Goal: Find specific page/section: Locate a particular part of the current website

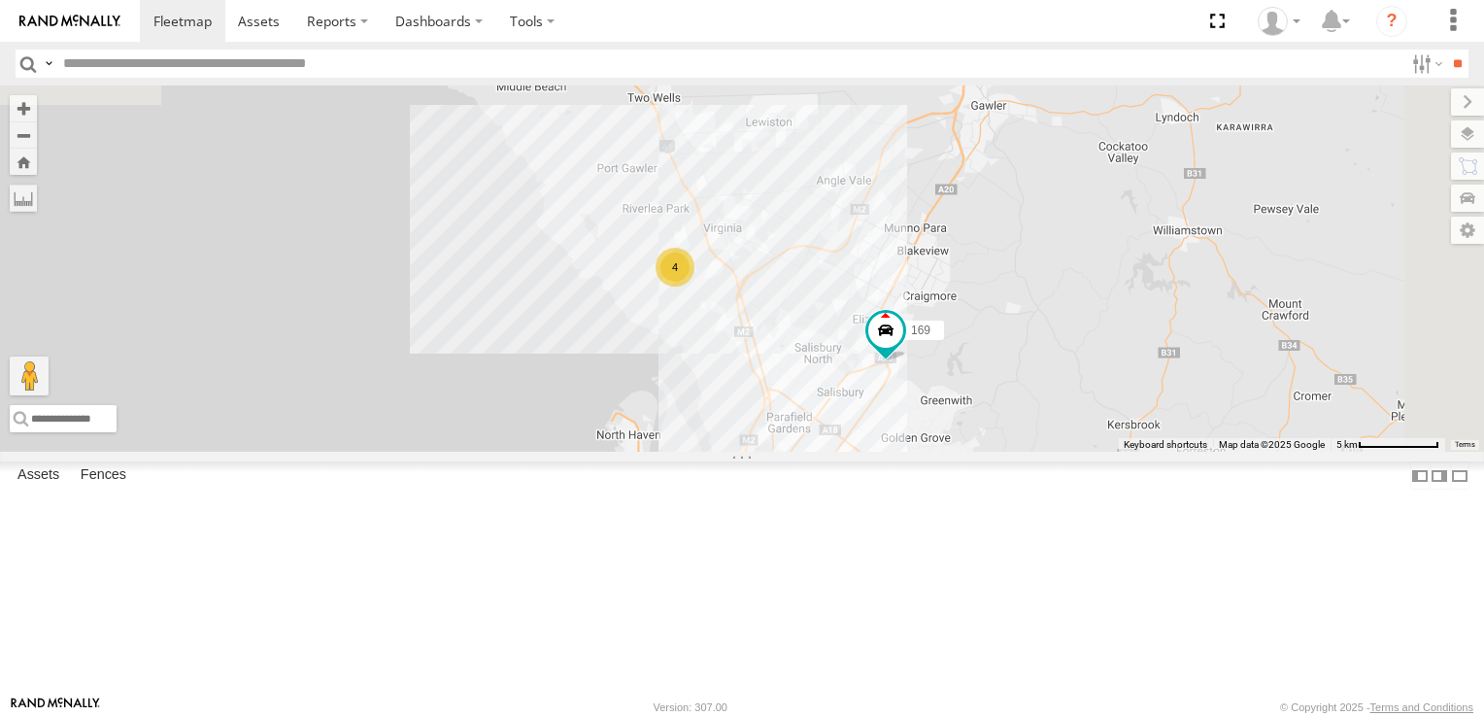
drag, startPoint x: 1283, startPoint y: 364, endPoint x: 1158, endPoint y: 678, distance: 337.8
click at [1158, 452] on div "178 164 166 169 4 4 3 2" at bounding box center [742, 268] width 1484 height 366
click at [695, 286] on div "4" at bounding box center [675, 267] width 39 height 39
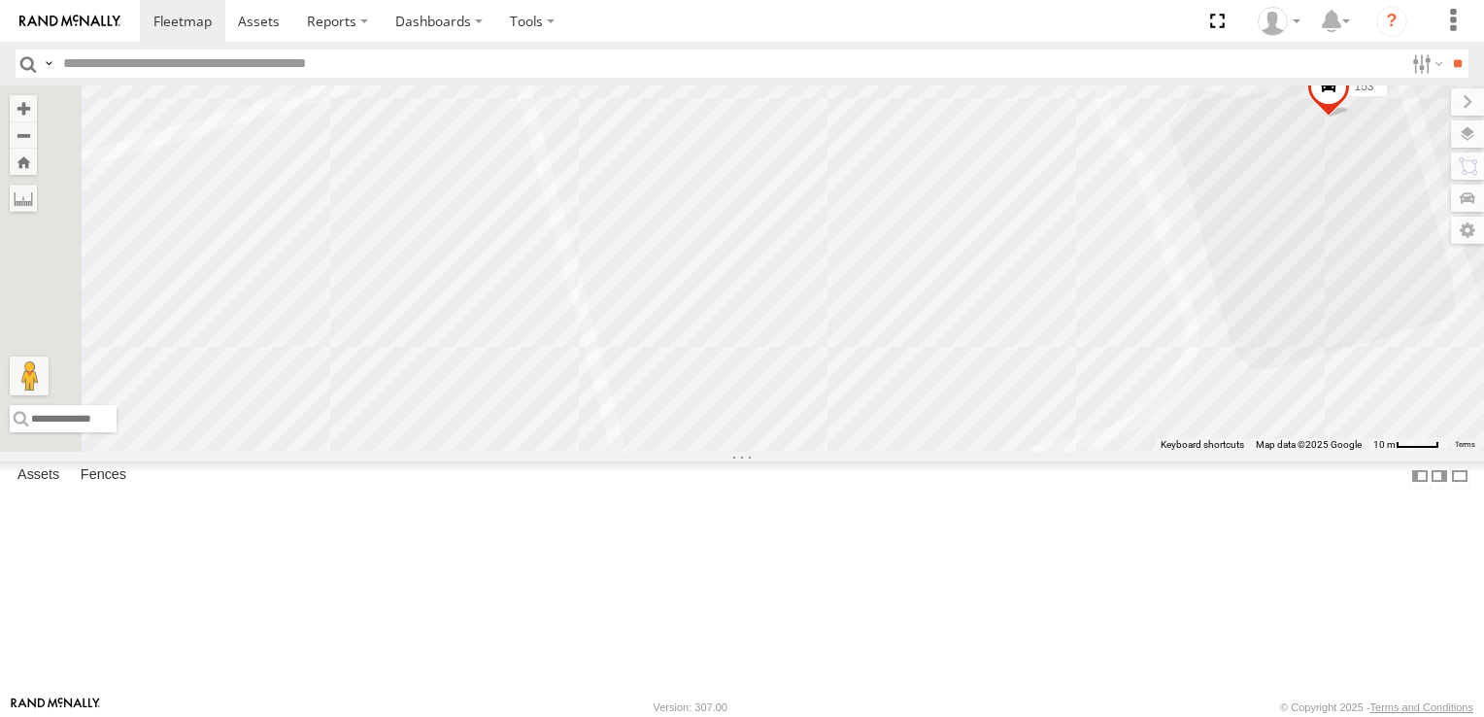
drag, startPoint x: 802, startPoint y: 479, endPoint x: 1099, endPoint y: 122, distance: 464.0
click at [1099, 122] on div "178 164 166 169 153 172 160 606" at bounding box center [742, 268] width 1484 height 366
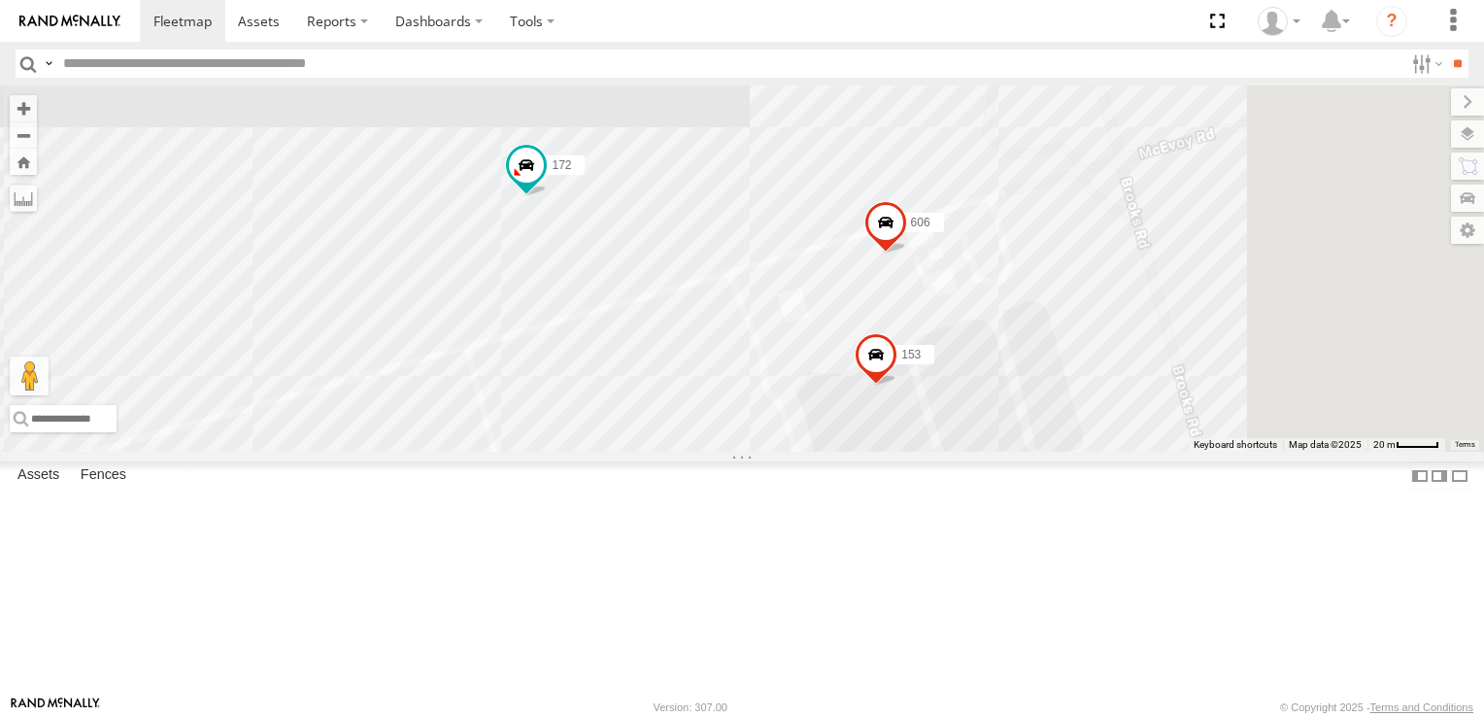
drag, startPoint x: 1006, startPoint y: 356, endPoint x: 817, endPoint y: 577, distance: 290.6
click at [817, 452] on div "178 164 166 169 153 172 160 606" at bounding box center [742, 268] width 1484 height 366
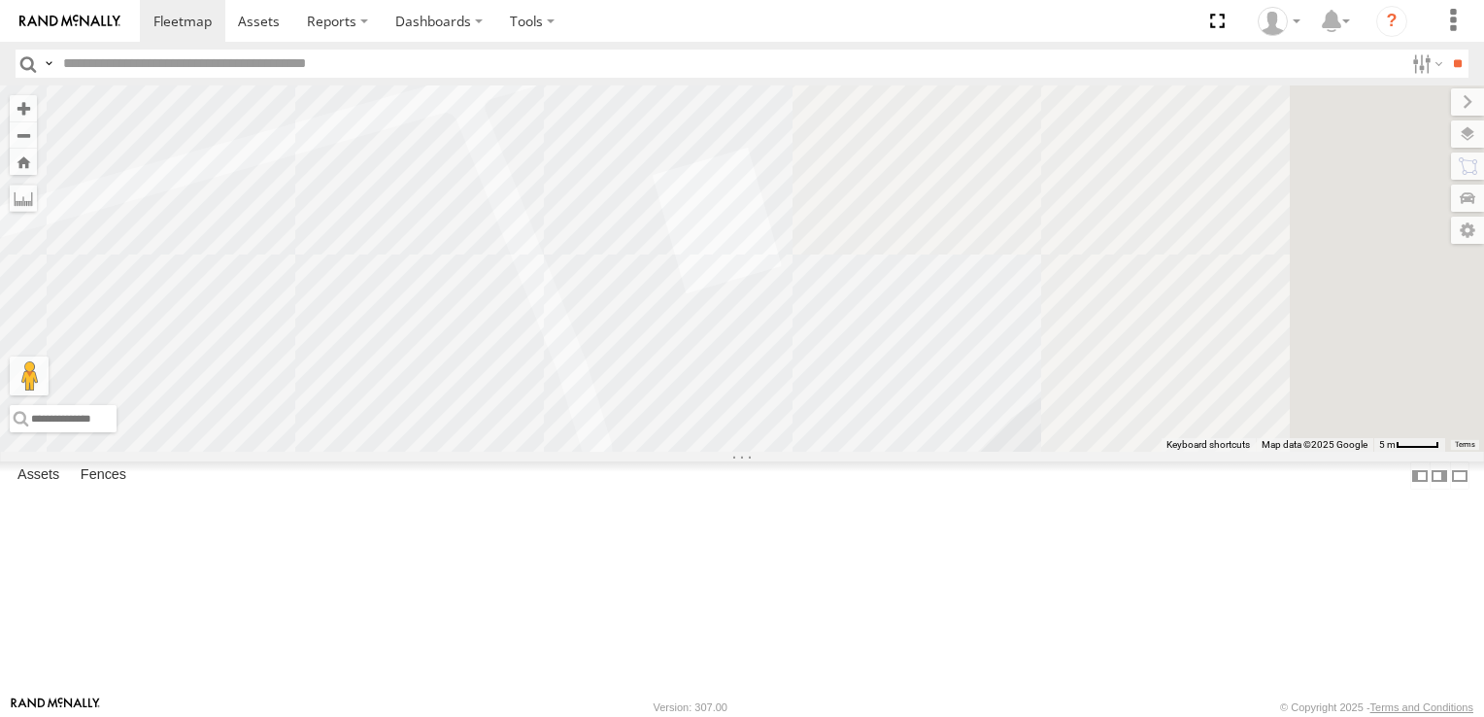
drag, startPoint x: 1046, startPoint y: 348, endPoint x: 411, endPoint y: 579, distance: 675.8
click at [411, 579] on main "← Move left → Move right ↑ Move up ↓ Move down + Zoom in - Zoom out Home Jump l…" at bounding box center [742, 390] width 1484 height 610
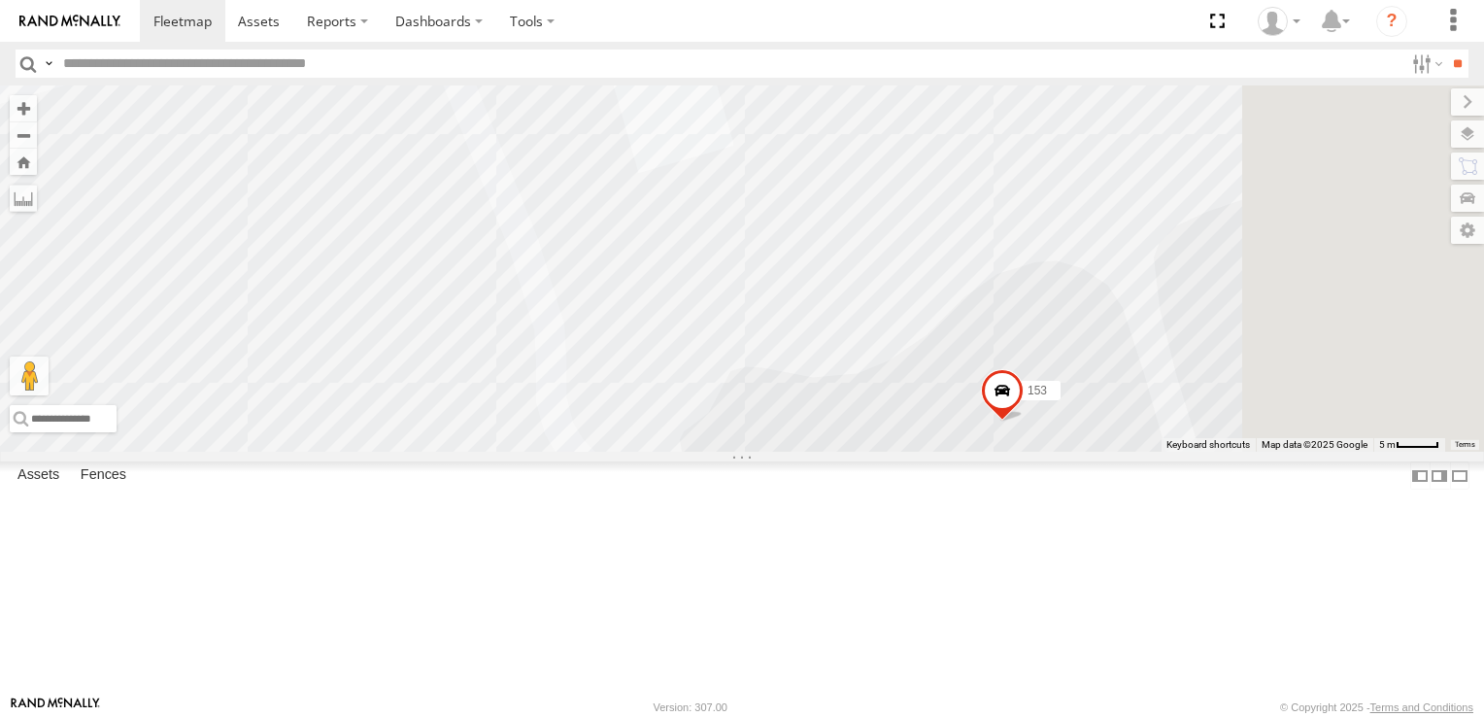
drag, startPoint x: 844, startPoint y: 511, endPoint x: 726, endPoint y: 307, distance: 235.4
click at [726, 307] on div "178 164 166 169 153 172 160 606" at bounding box center [742, 268] width 1484 height 366
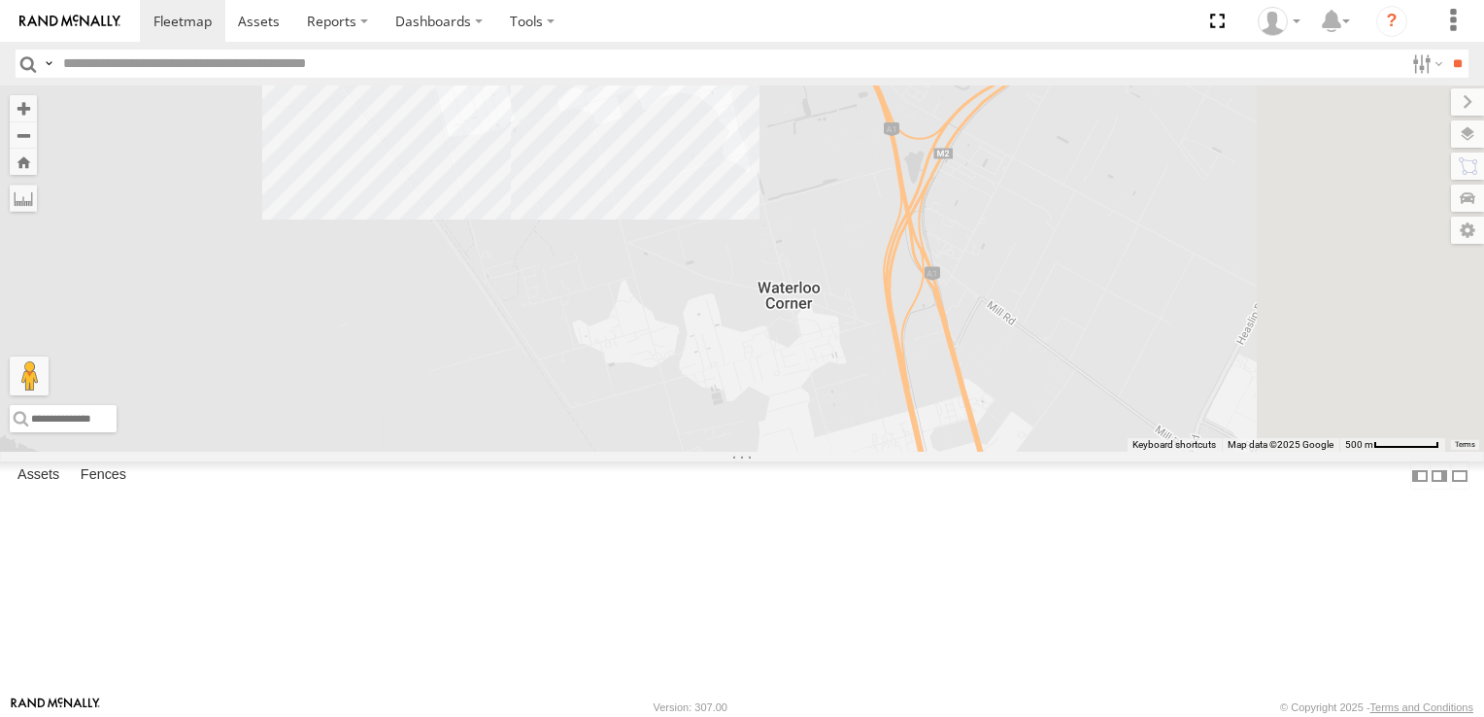
drag, startPoint x: 1238, startPoint y: 555, endPoint x: 738, endPoint y: 124, distance: 660.3
click at [746, 133] on div "606 169 172" at bounding box center [742, 268] width 1484 height 366
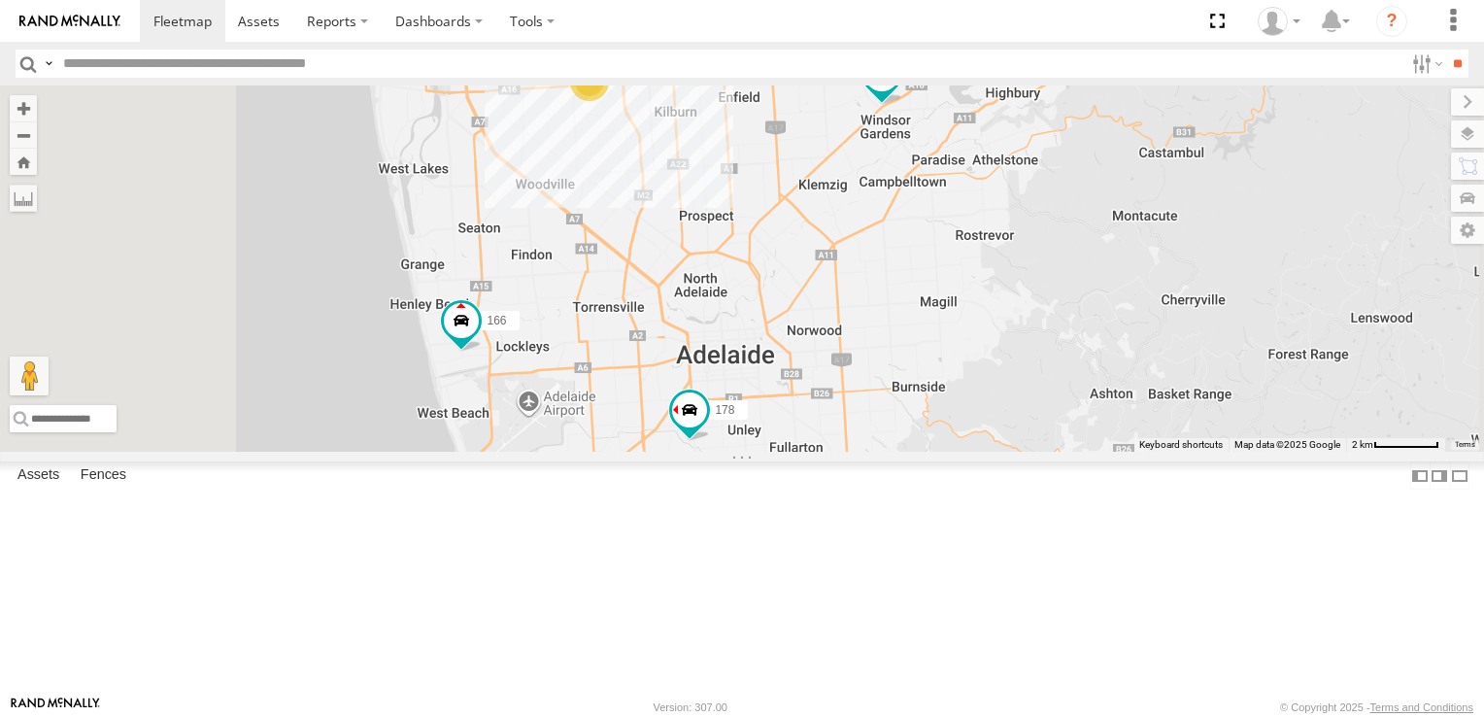
drag, startPoint x: 947, startPoint y: 523, endPoint x: 1171, endPoint y: 95, distance: 483.4
click at [1171, 95] on div "606 169 172 178 160 164 166 6 2" at bounding box center [742, 268] width 1484 height 366
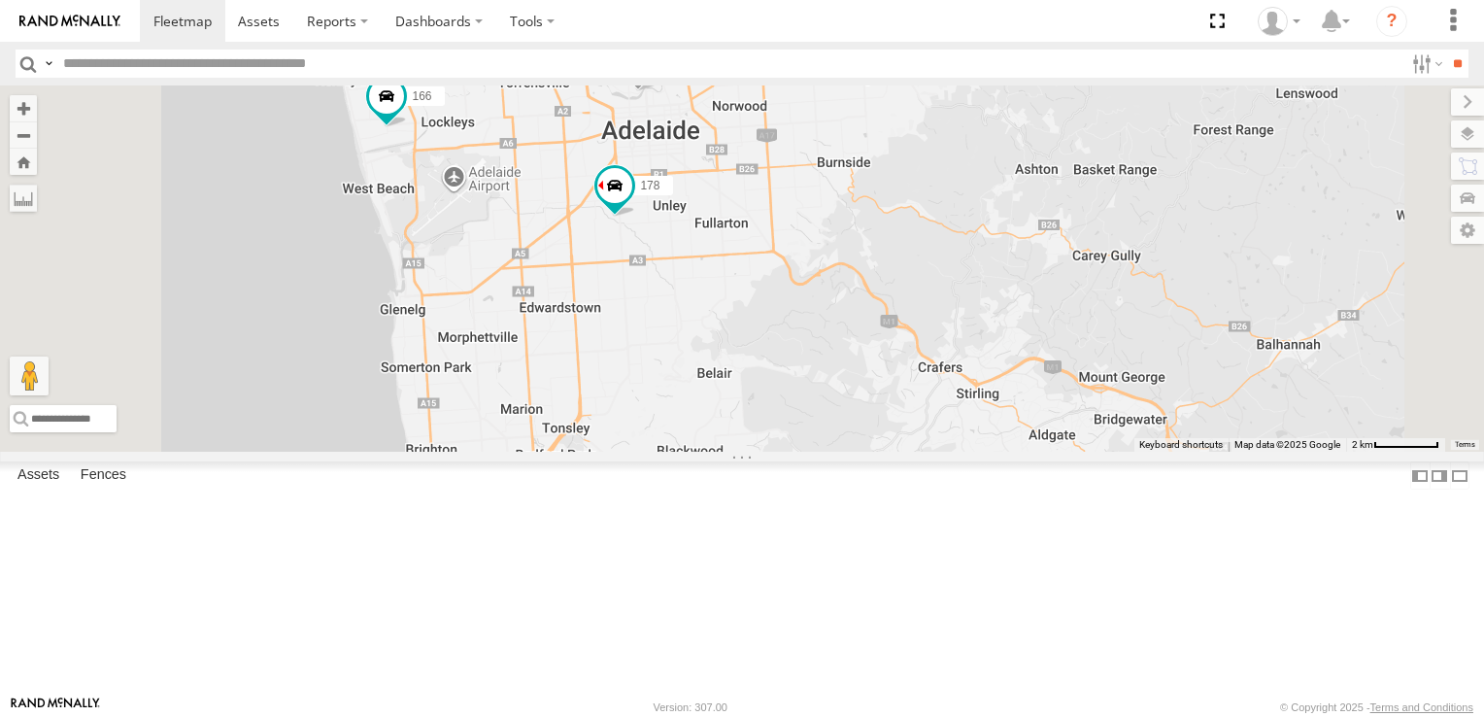
drag, startPoint x: 1142, startPoint y: 475, endPoint x: 1065, endPoint y: 201, distance: 284.4
click at [1064, 200] on div "606 169 172 178 160 164 166 6 2 176 165" at bounding box center [742, 268] width 1484 height 366
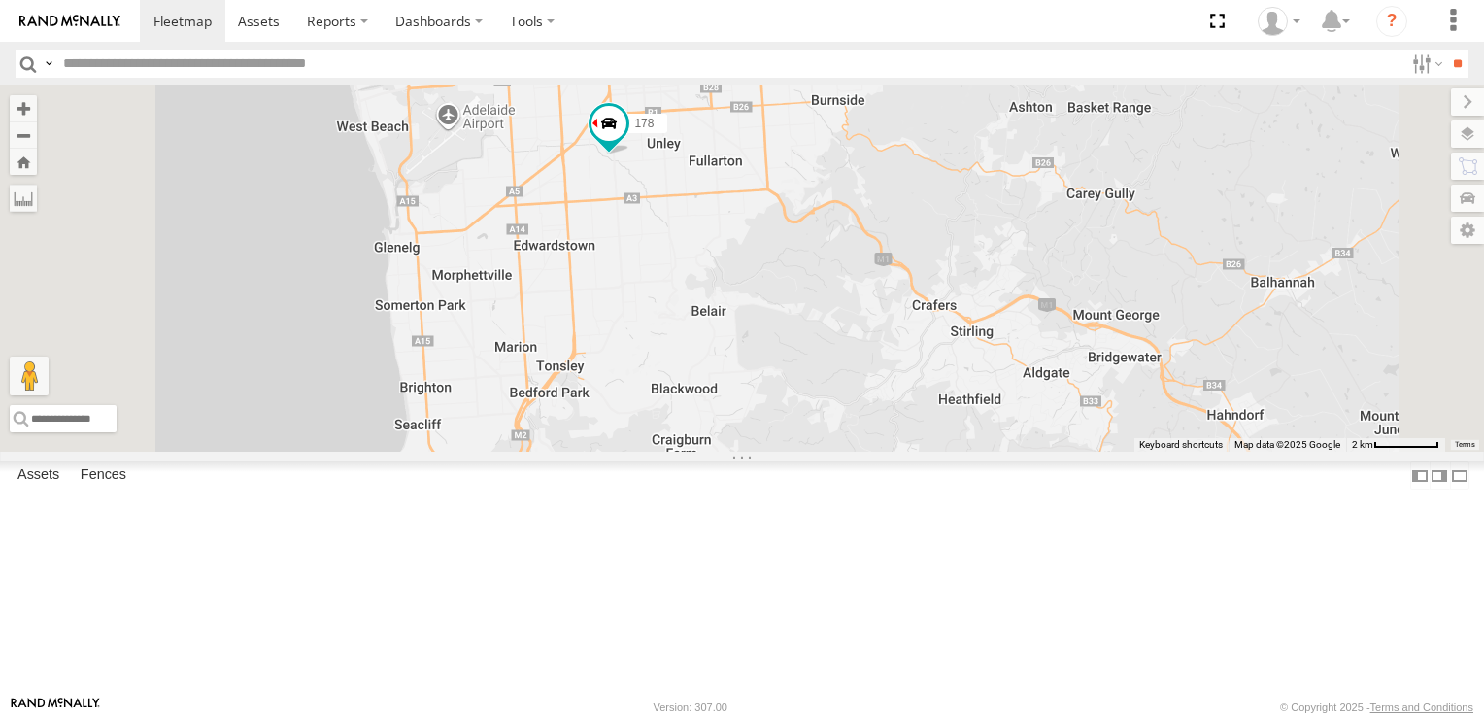
drag, startPoint x: 959, startPoint y: 413, endPoint x: 1035, endPoint y: 85, distance: 335.9
click at [1038, 92] on div "606 169 172 178 160 164 166 6 2 176 165" at bounding box center [742, 268] width 1484 height 366
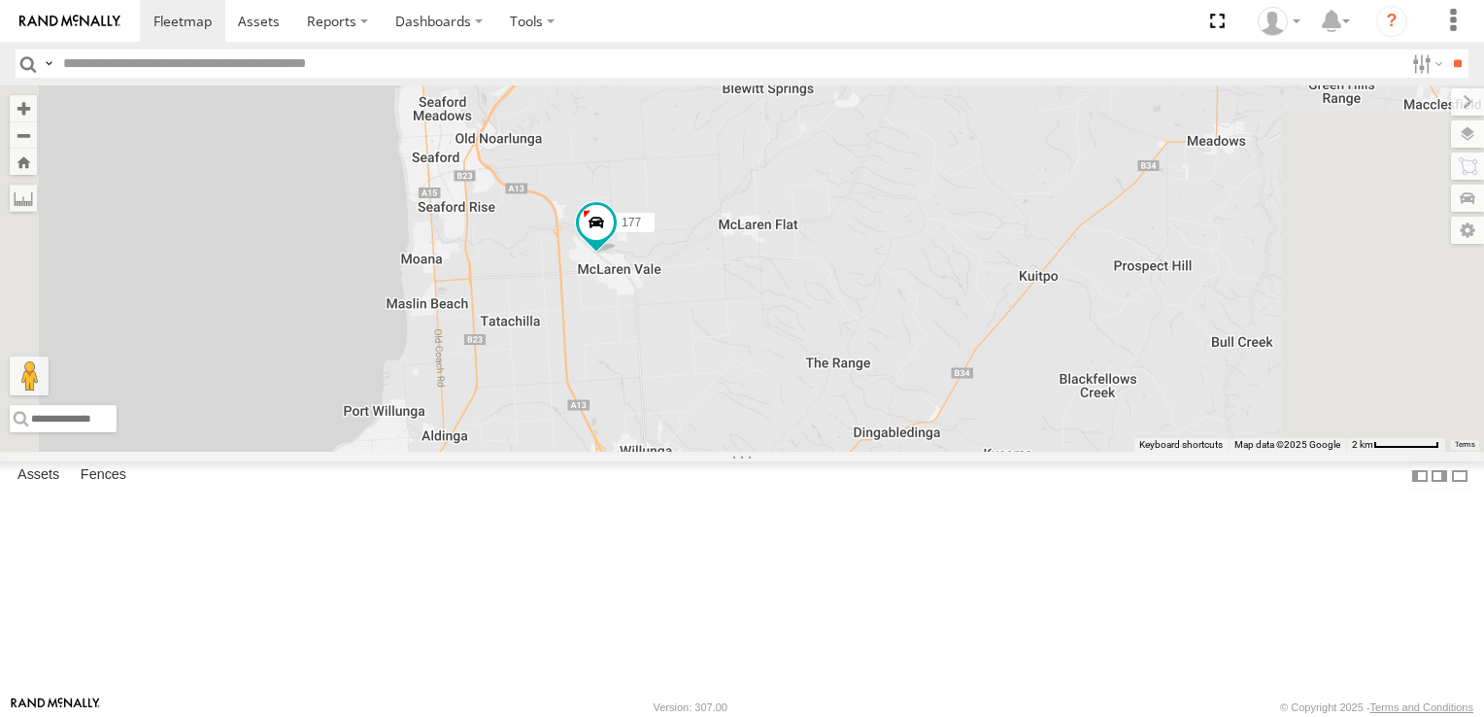
drag, startPoint x: 959, startPoint y: 292, endPoint x: 962, endPoint y: -21, distance: 313.7
click at [962, 0] on html at bounding box center [742, 358] width 1484 height 717
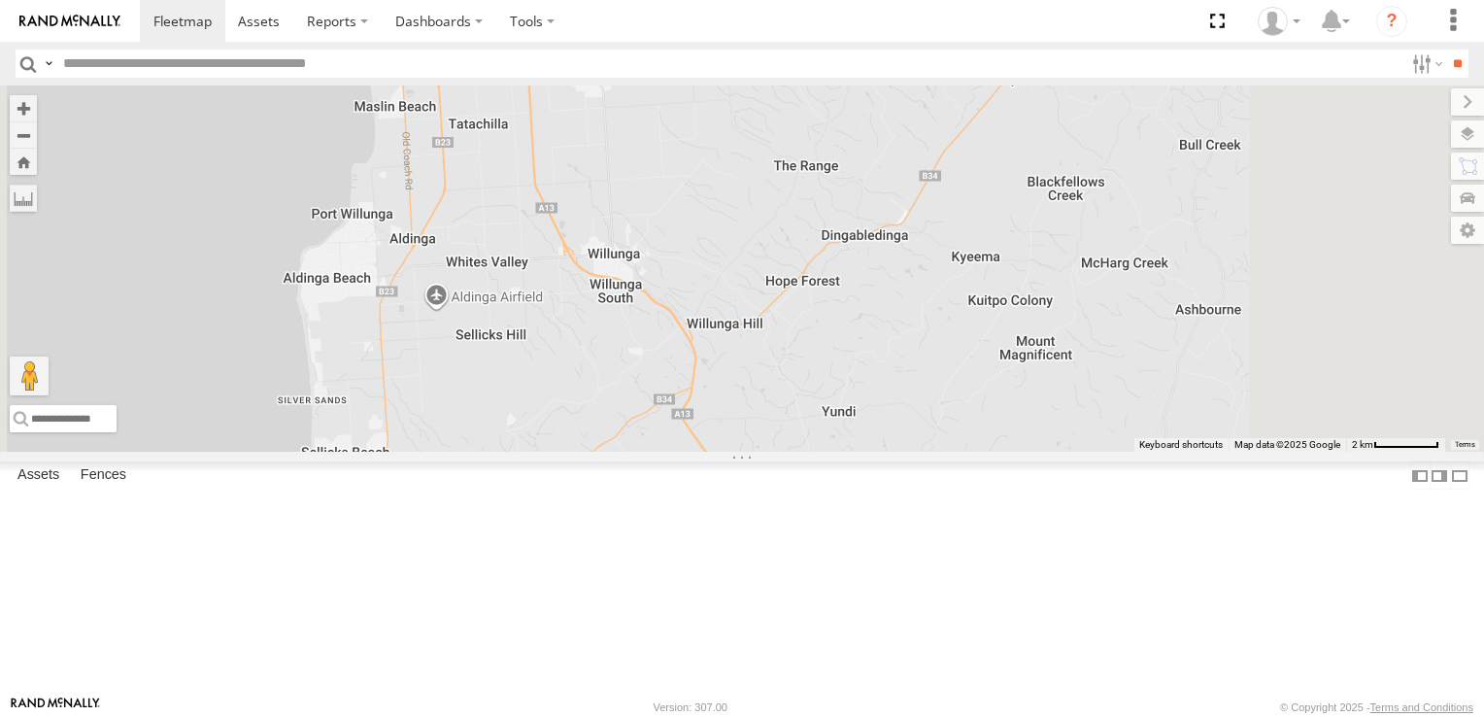
drag, startPoint x: 897, startPoint y: 426, endPoint x: 848, endPoint y: 530, distance: 115.1
click at [848, 452] on div "606 169 172 178 160 164 166 6 2 176 165 177" at bounding box center [742, 268] width 1484 height 366
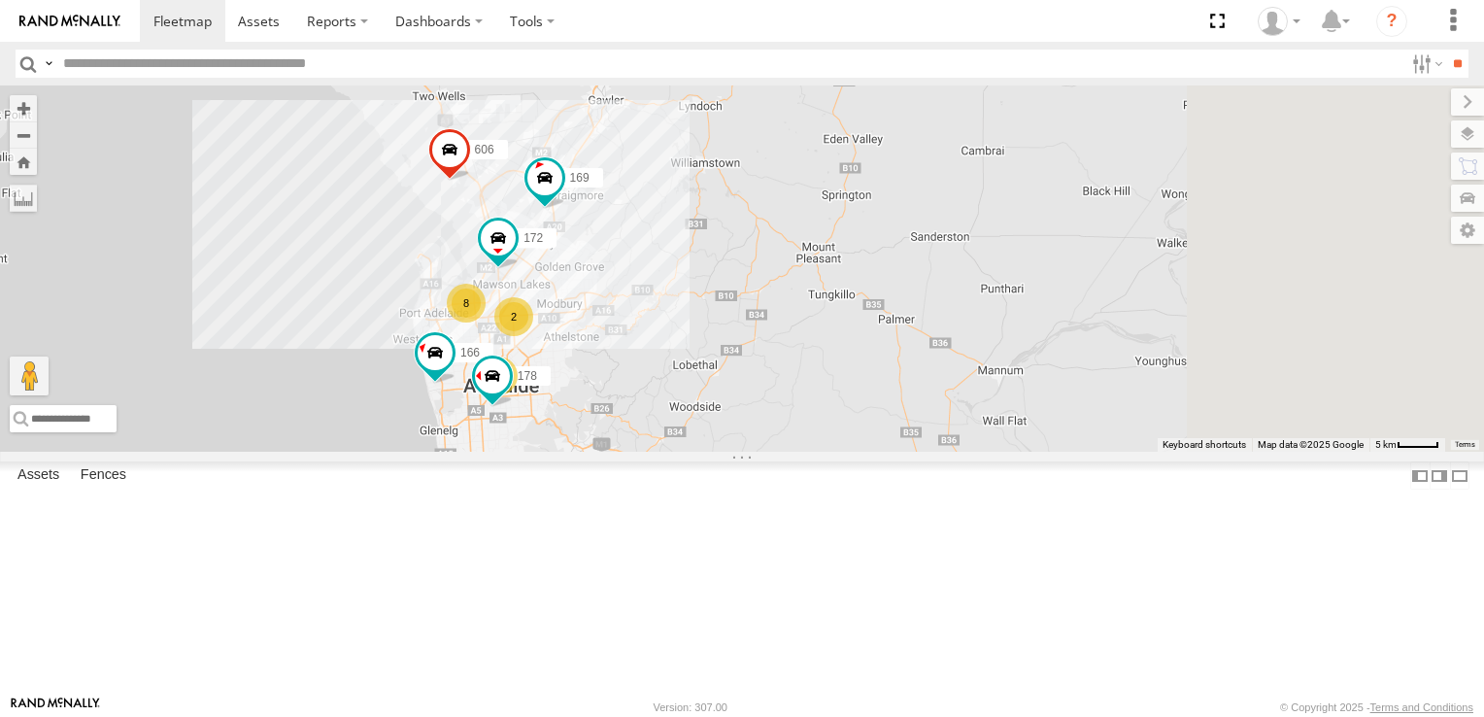
drag, startPoint x: 1020, startPoint y: 264, endPoint x: 896, endPoint y: 593, distance: 351.5
click at [896, 452] on div "606 169 172 178 166 177 8 2 2" at bounding box center [742, 268] width 1484 height 366
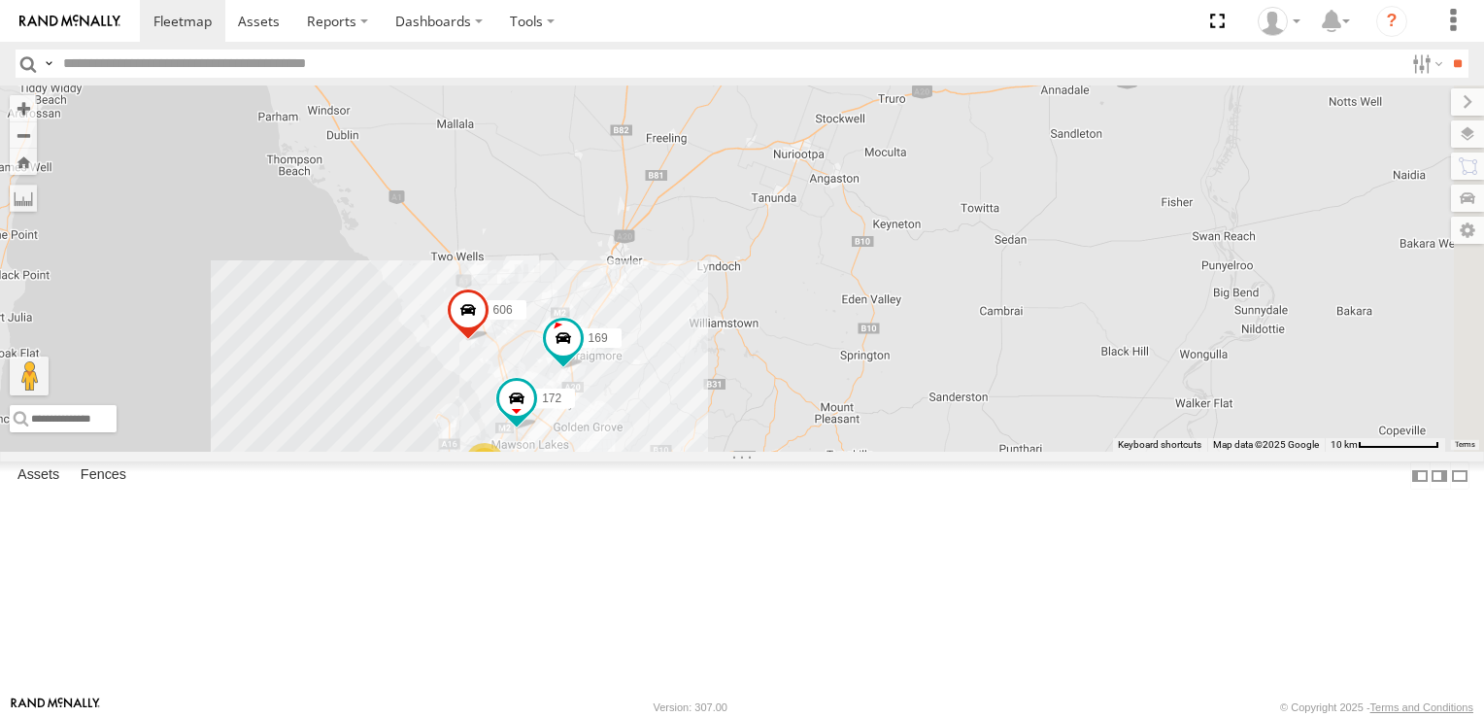
drag, startPoint x: 861, startPoint y: 359, endPoint x: 880, endPoint y: 527, distance: 169.0
click at [880, 452] on div "606 169 172 178 166 177 8 2 2" at bounding box center [742, 268] width 1484 height 366
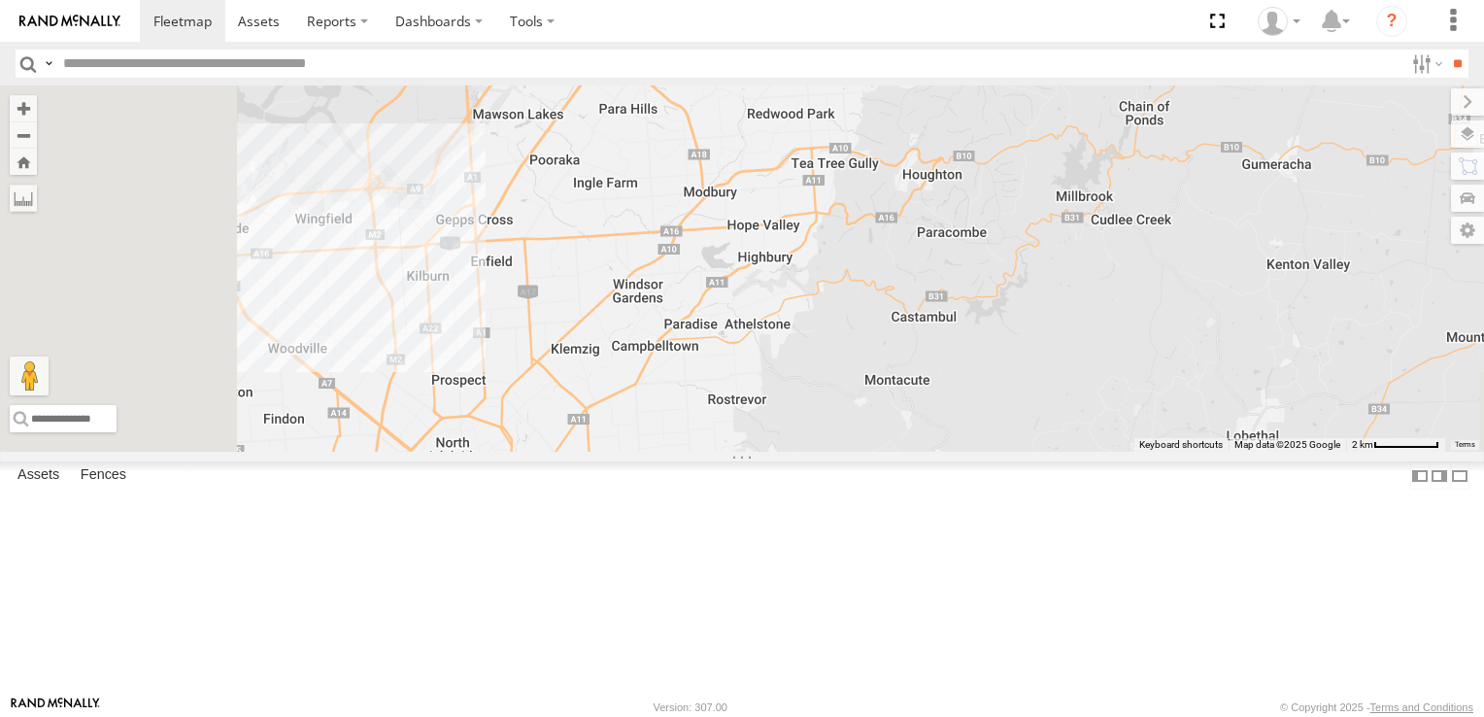
drag, startPoint x: 654, startPoint y: 552, endPoint x: 942, endPoint y: 200, distance: 454.7
click at [942, 200] on div "606 169 172 178 166 177" at bounding box center [742, 268] width 1484 height 366
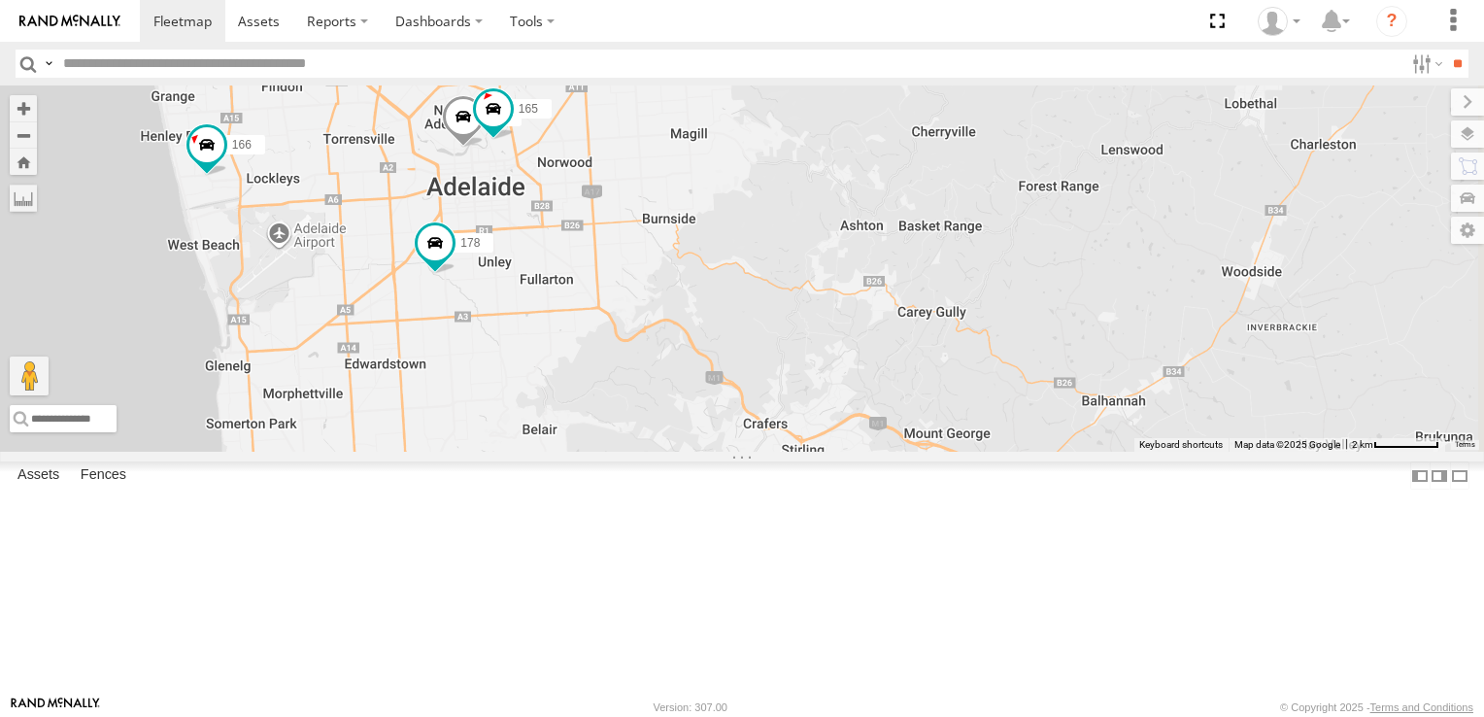
drag, startPoint x: 866, startPoint y: 623, endPoint x: 865, endPoint y: 287, distance: 336.0
click at [865, 287] on div "606 169 172 178 166 177 6 2 160 164 176 165" at bounding box center [742, 268] width 1484 height 366
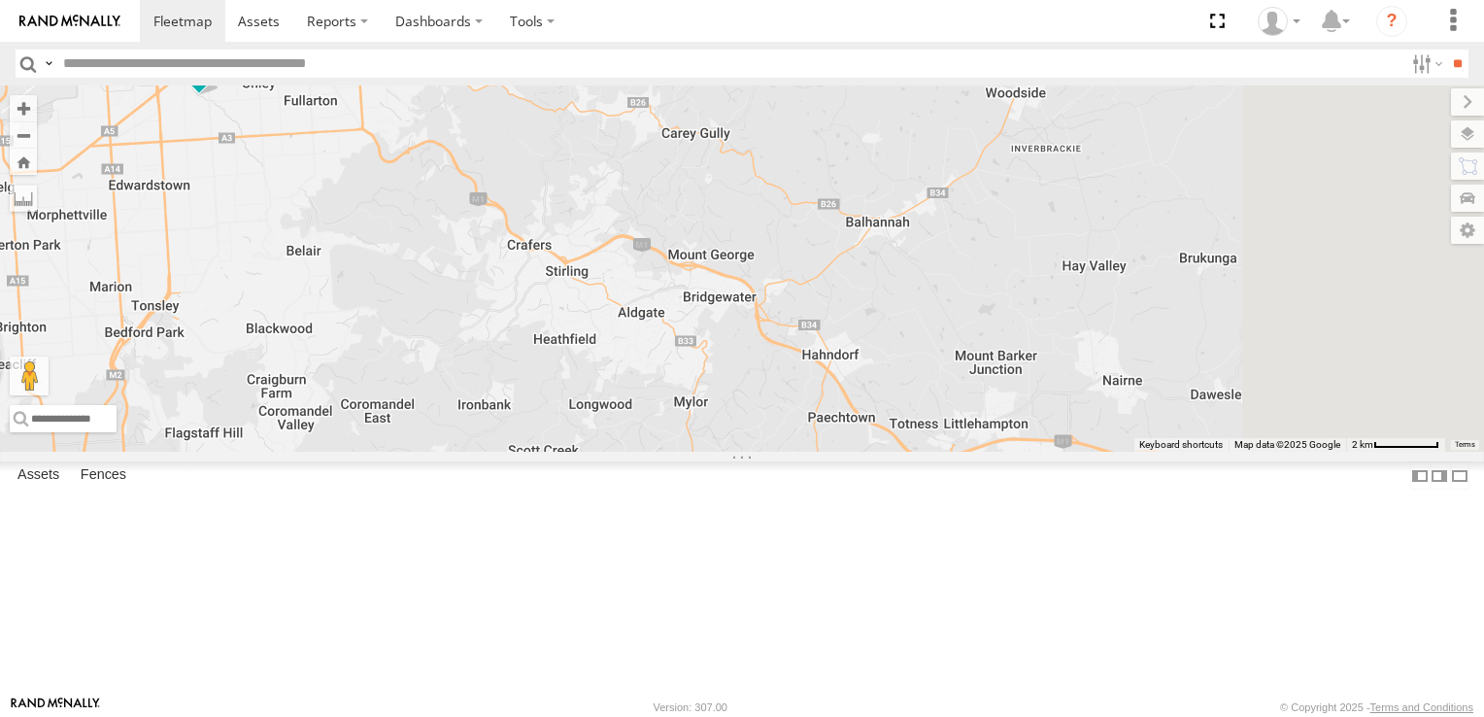
drag, startPoint x: 1130, startPoint y: 595, endPoint x: 894, endPoint y: 414, distance: 297.8
click at [894, 414] on div "606 169 172 178 166 177 6 2 160 164 176 165" at bounding box center [742, 268] width 1484 height 366
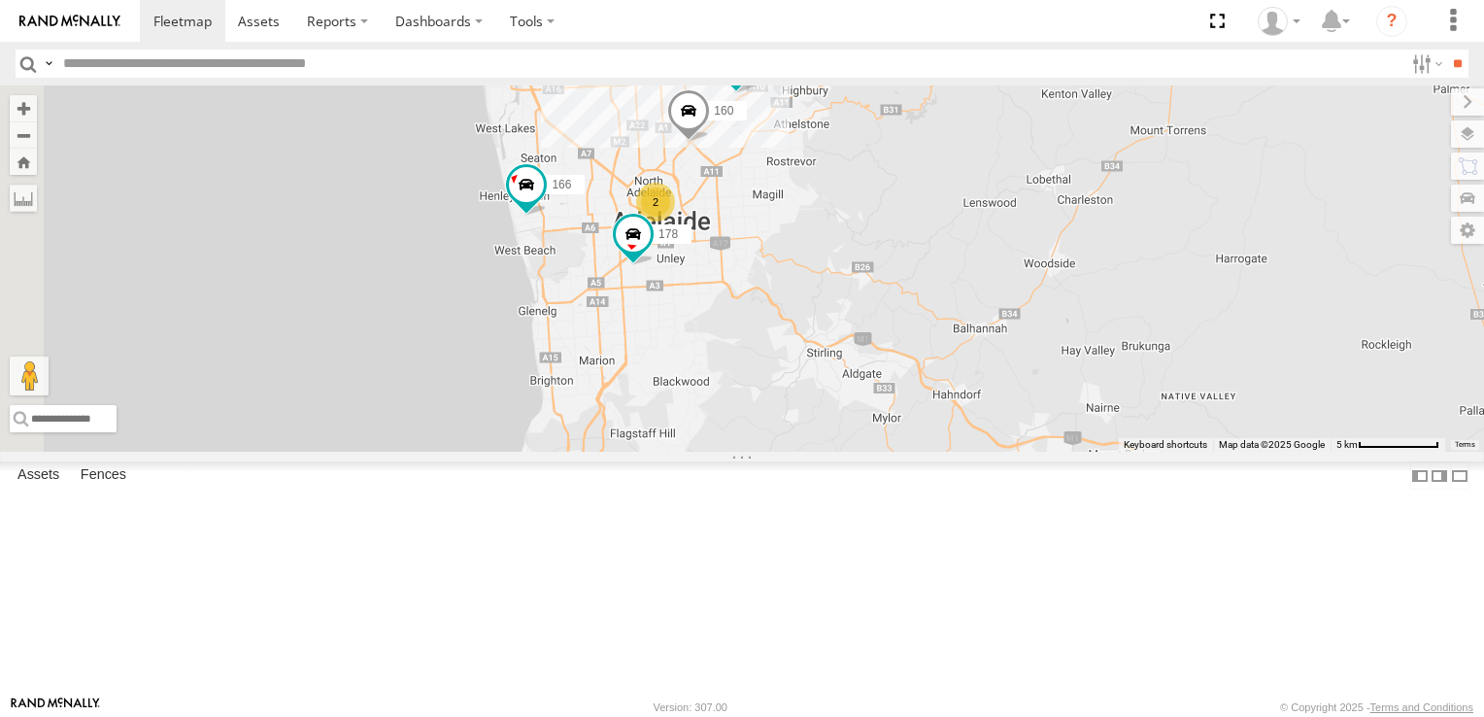
drag, startPoint x: 595, startPoint y: 538, endPoint x: 976, endPoint y: 538, distance: 380.7
click at [976, 452] on div "606 169 172 178 166 177 160 164 168 7 2" at bounding box center [742, 268] width 1484 height 366
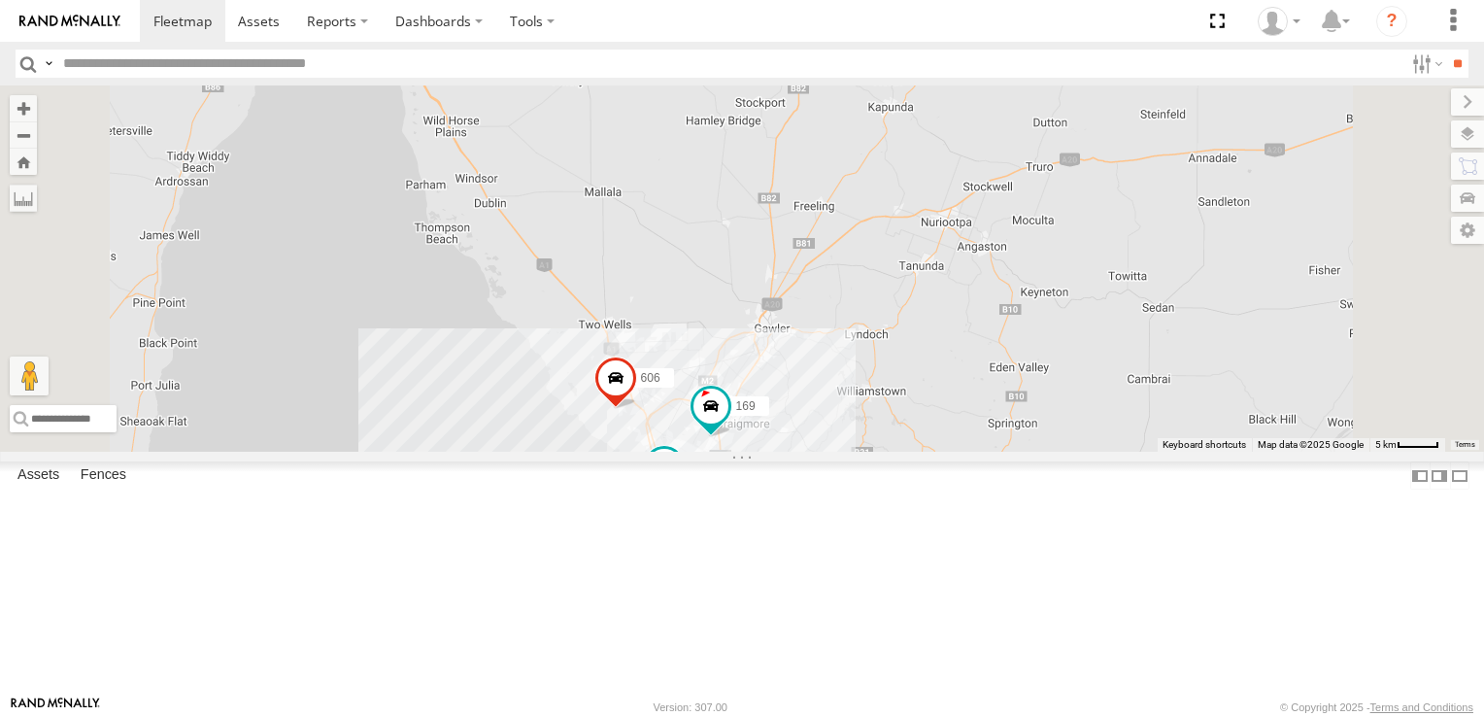
drag, startPoint x: 1060, startPoint y: 177, endPoint x: 974, endPoint y: 594, distance: 426.4
click at [974, 452] on div "606 169 172 178 166 177 8 4" at bounding box center [742, 268] width 1484 height 366
